Goal: Information Seeking & Learning: Learn about a topic

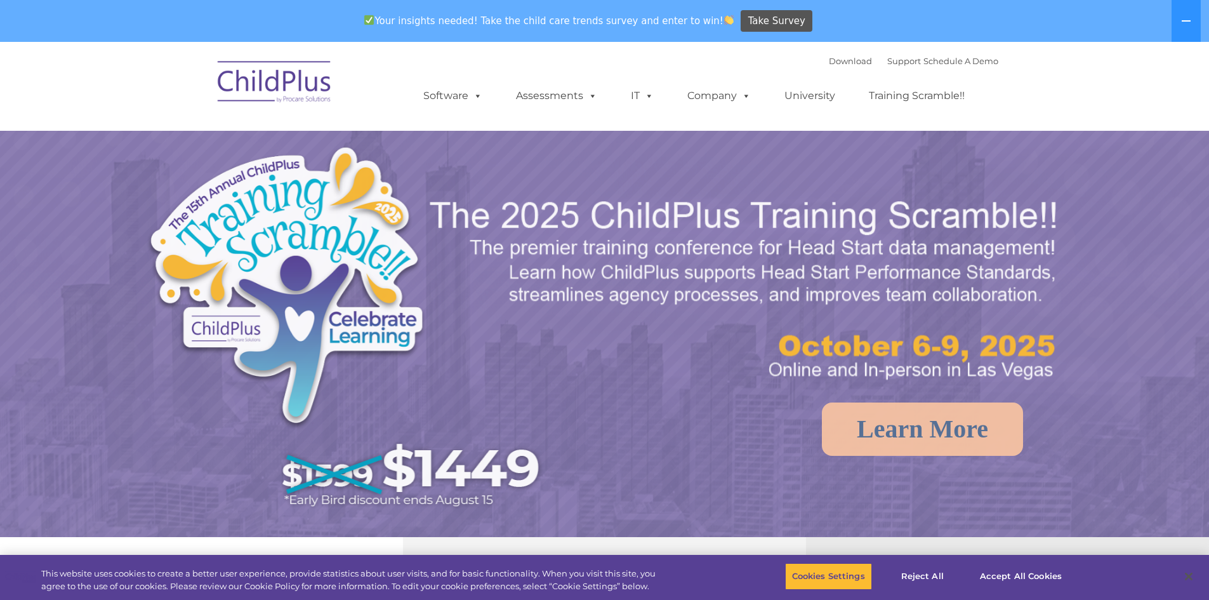
select select "MEDIUM"
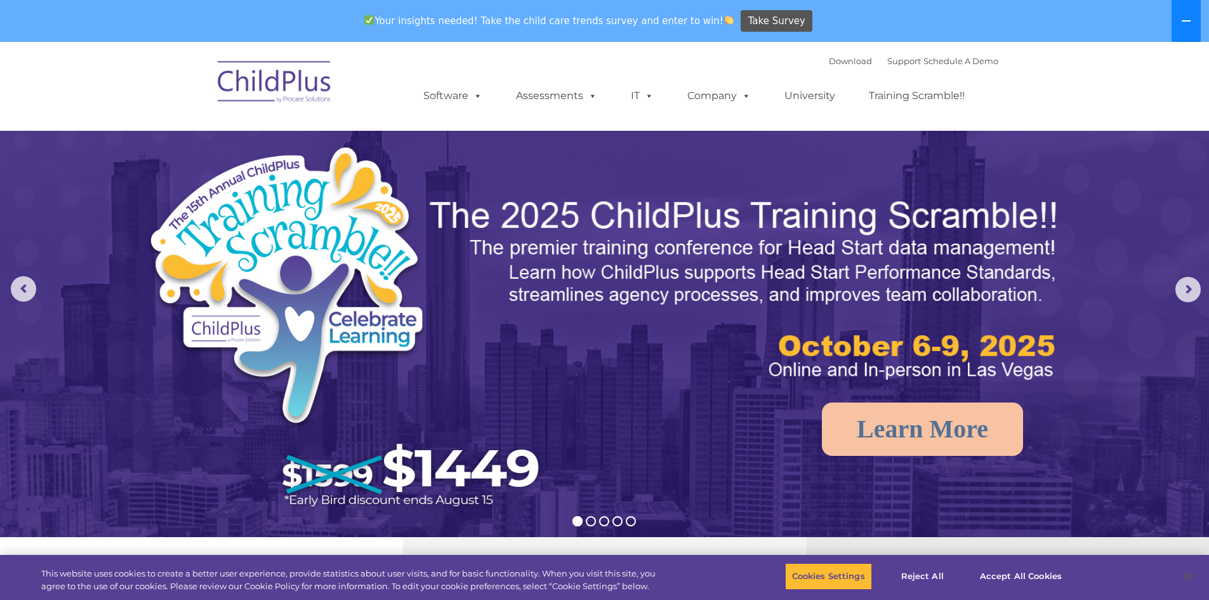
click at [1182, 13] on button at bounding box center [1185, 21] width 29 height 42
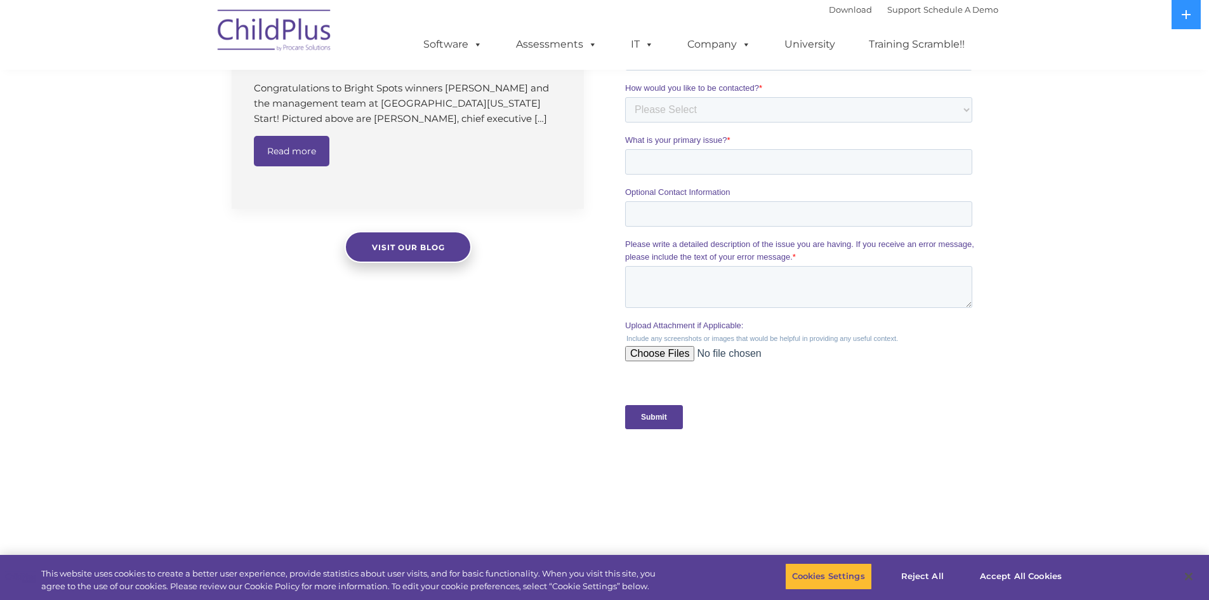
scroll to position [1212, 0]
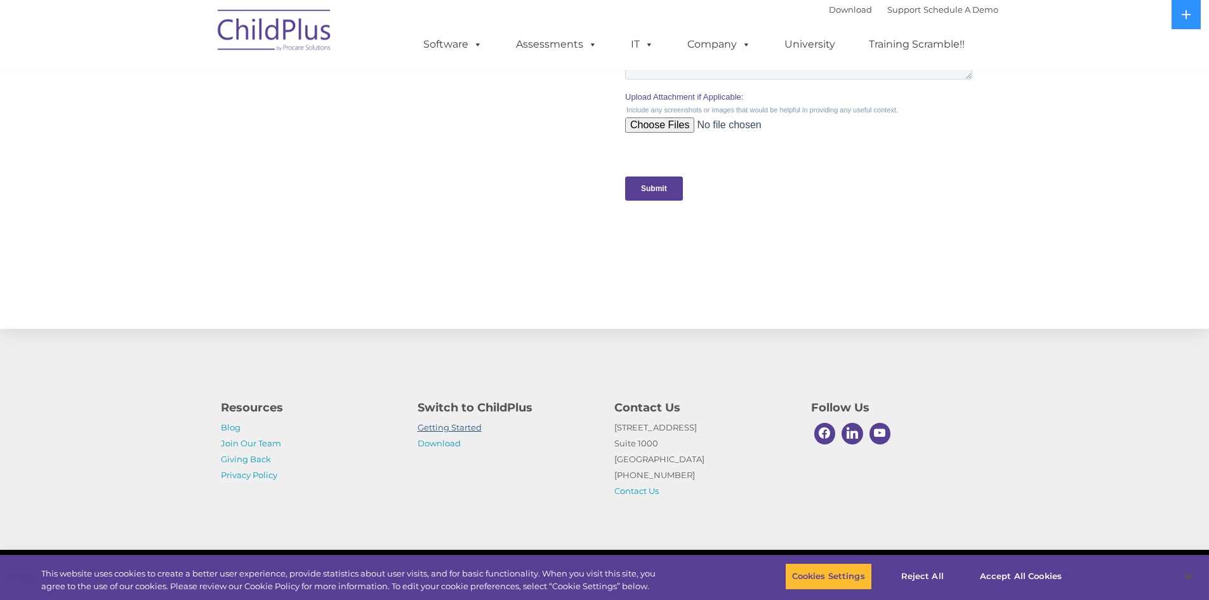
click at [467, 428] on link "Getting Started" at bounding box center [449, 427] width 64 height 10
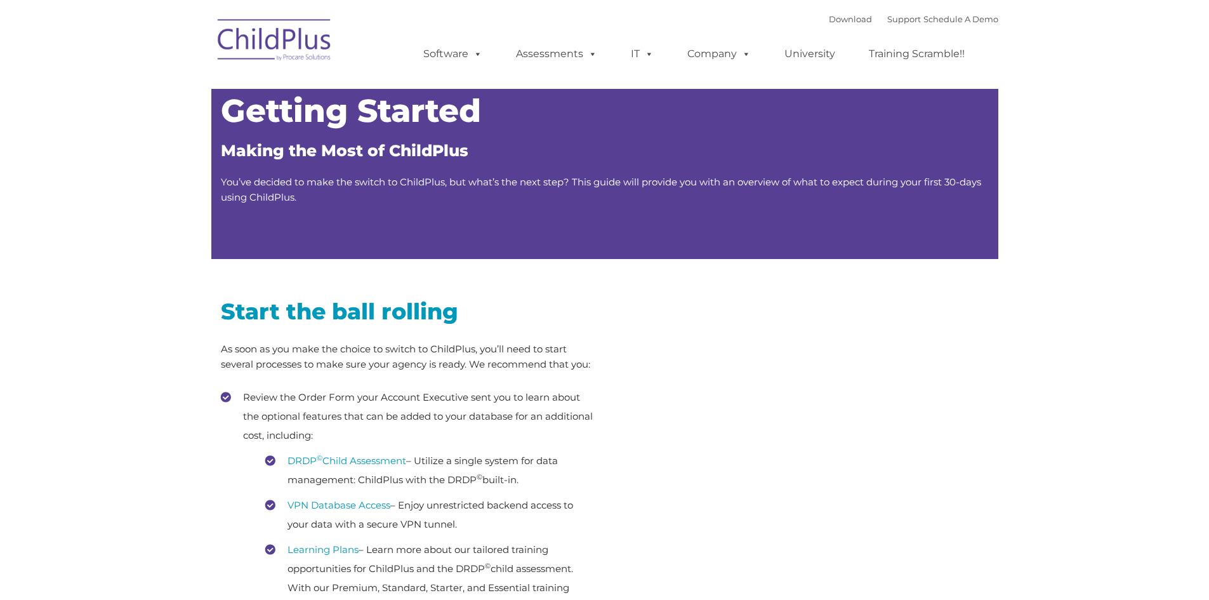
type input ""
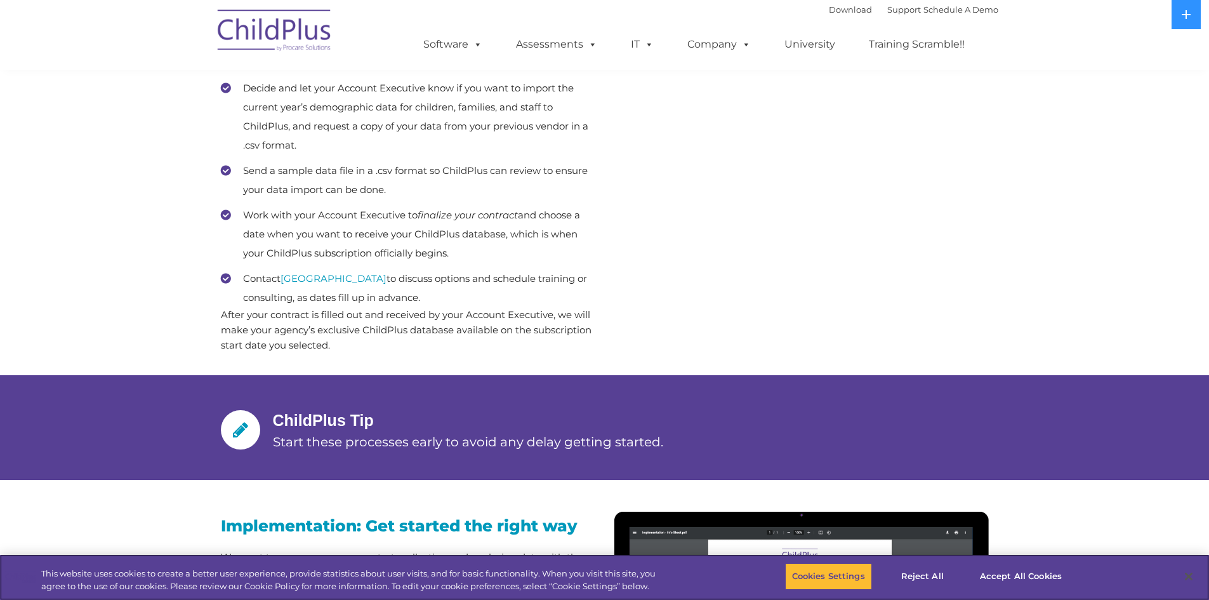
scroll to position [666, 0]
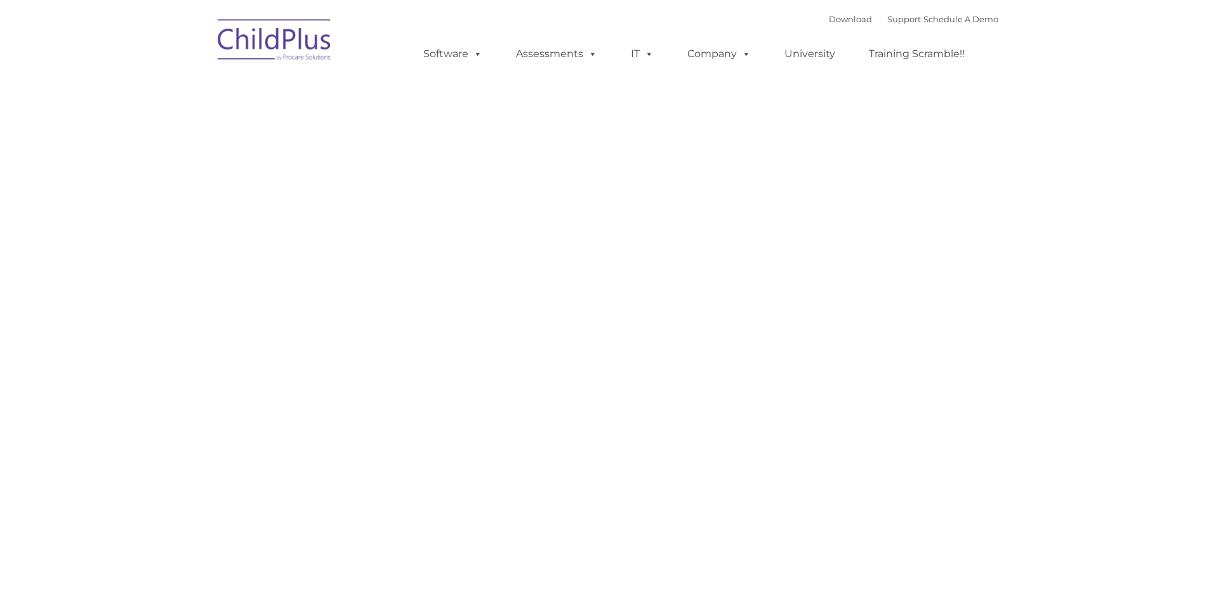
type input ""
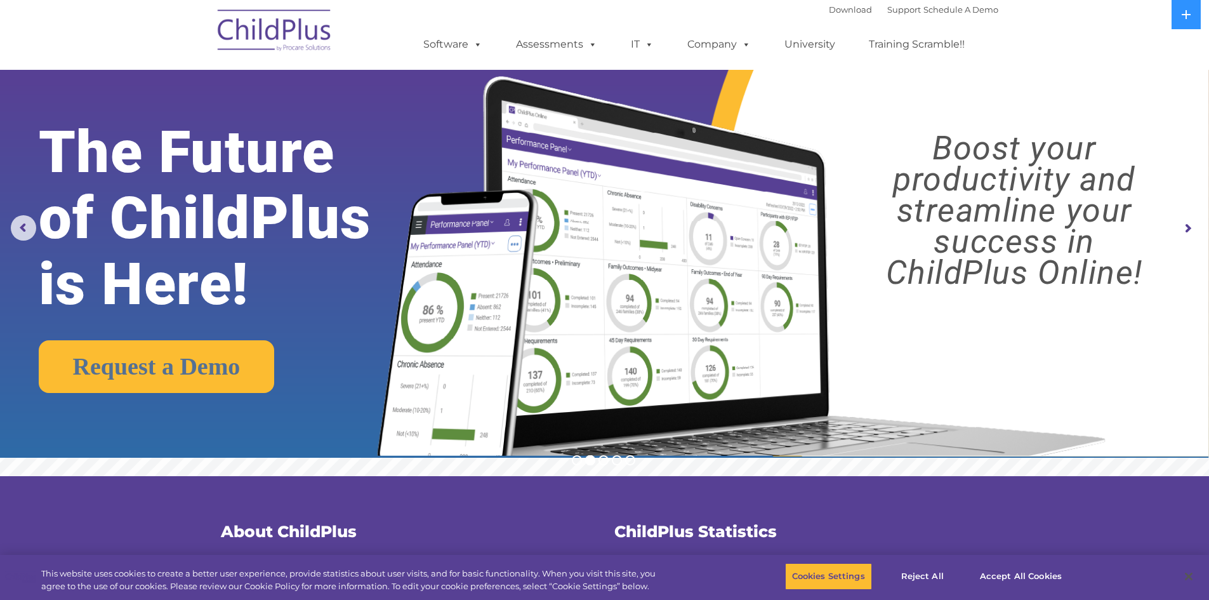
click at [259, 26] on img at bounding box center [274, 32] width 127 height 63
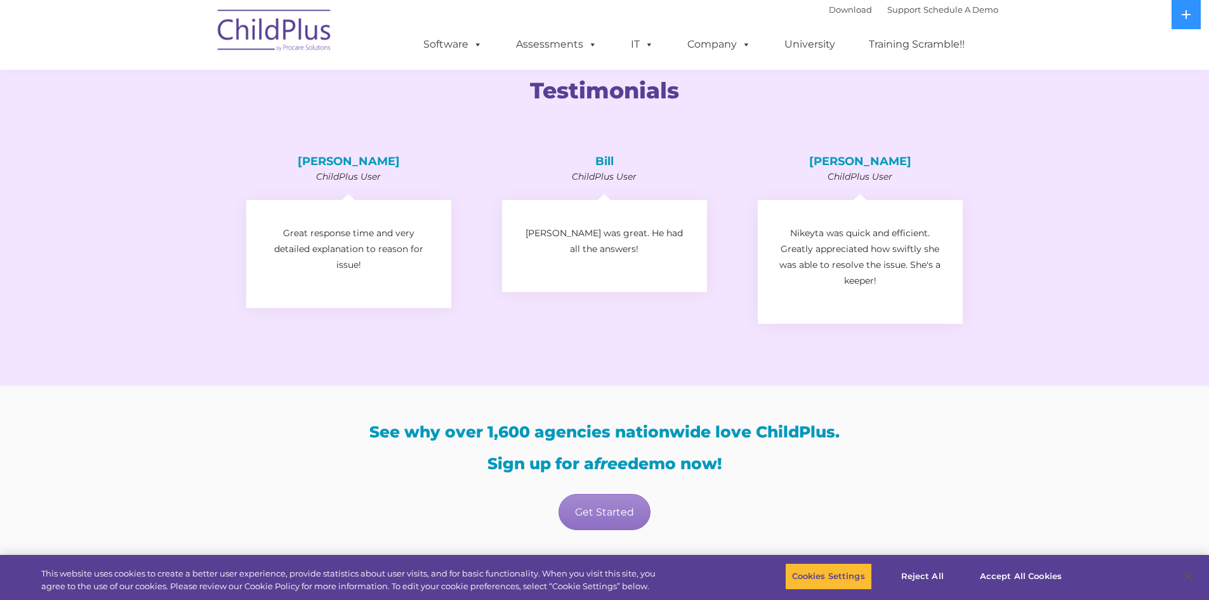
scroll to position [2166, 0]
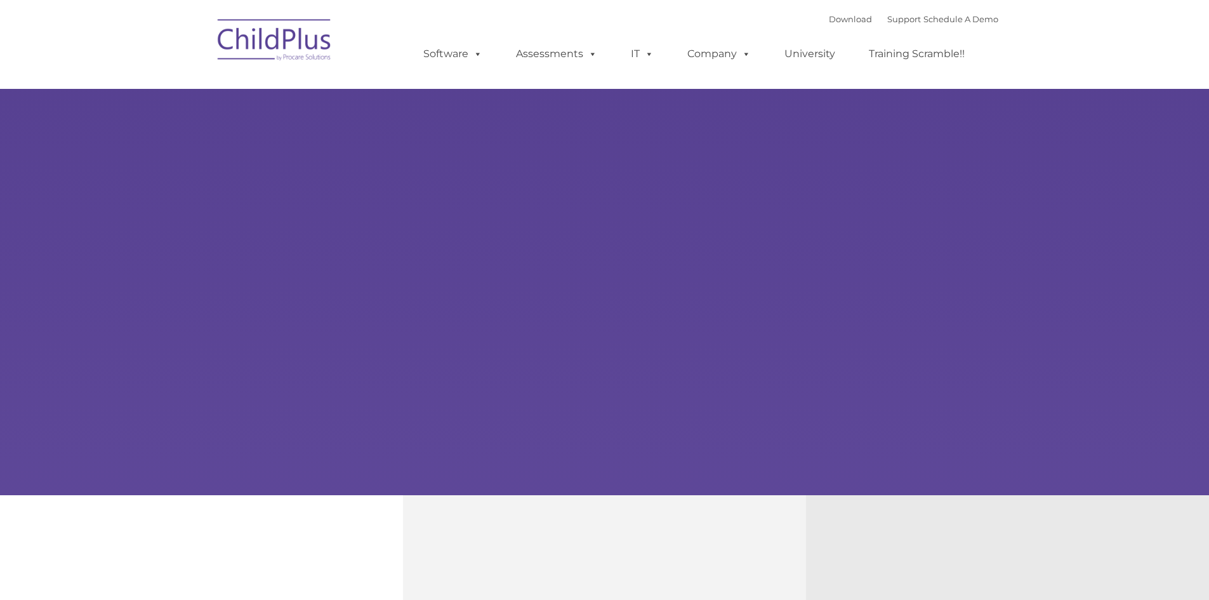
type input ""
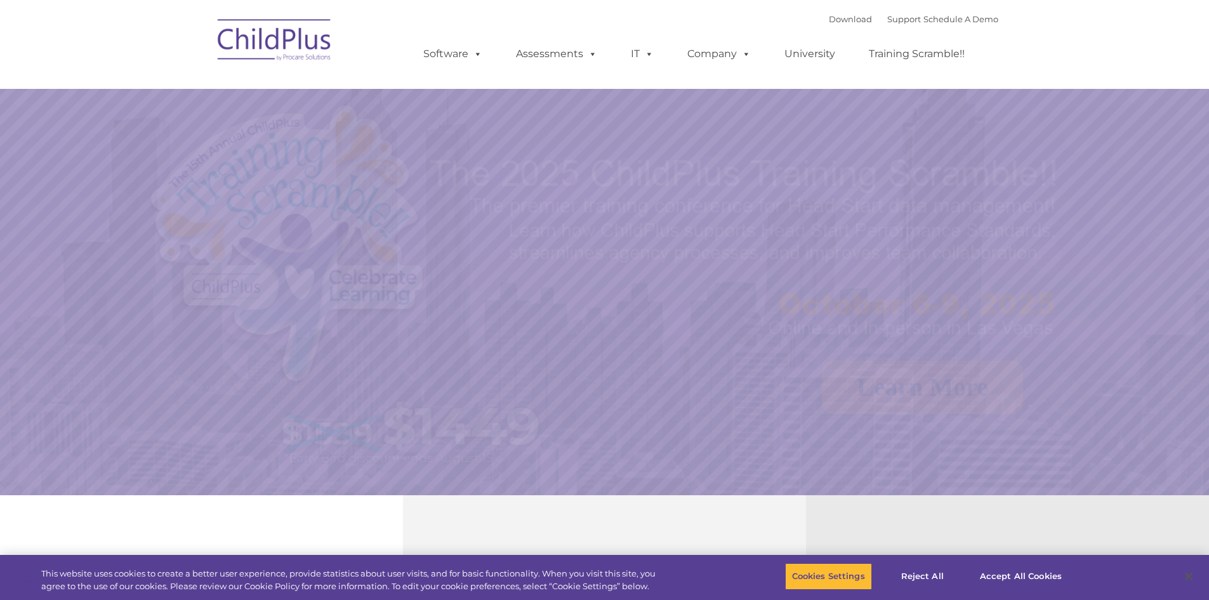
select select "MEDIUM"
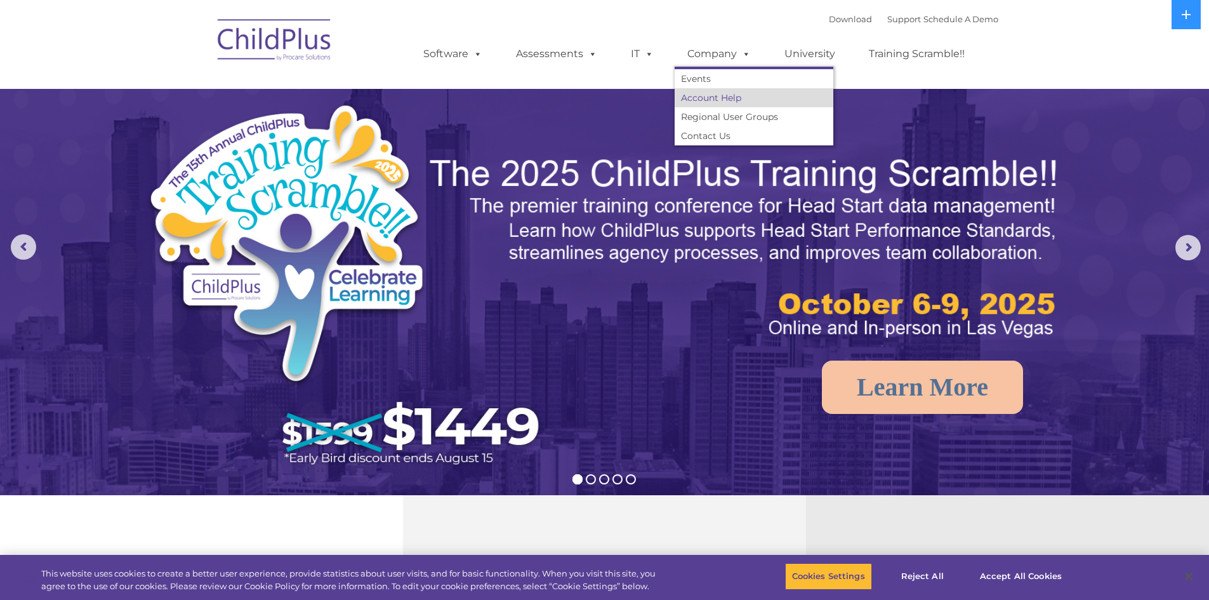
click at [719, 97] on link "Account Help" at bounding box center [753, 97] width 159 height 19
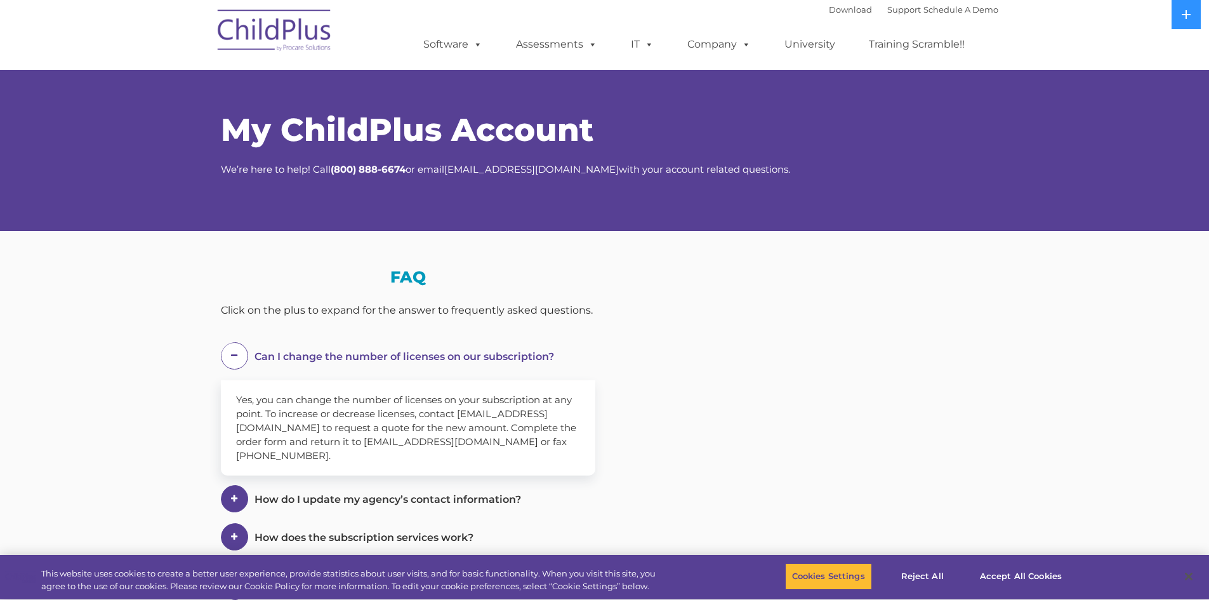
select select "MEDIUM"
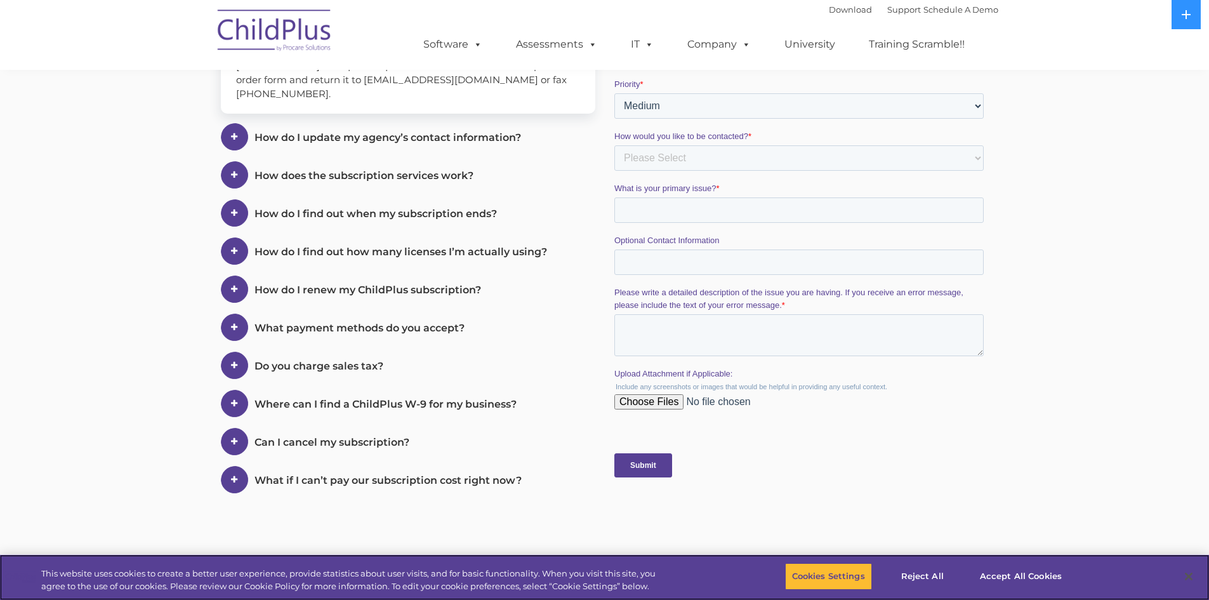
scroll to position [365, 0]
